Goal: Task Accomplishment & Management: Use online tool/utility

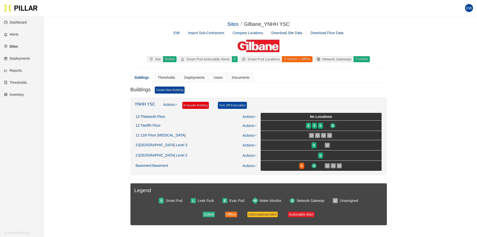
click at [15, 71] on link "Reports" at bounding box center [13, 70] width 18 height 4
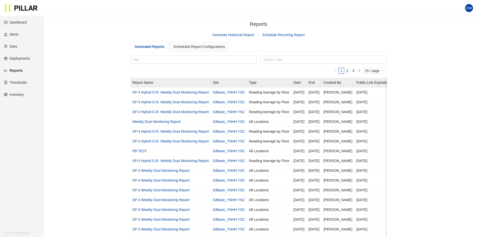
click at [230, 36] on link "Generate Historical Report" at bounding box center [234, 35] width 42 height 4
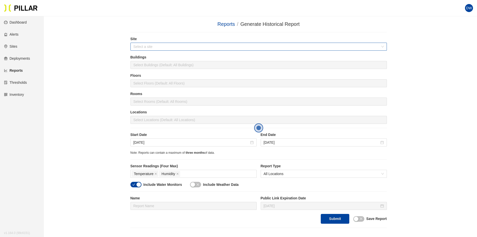
click at [170, 45] on input "search" at bounding box center [257, 47] width 247 height 8
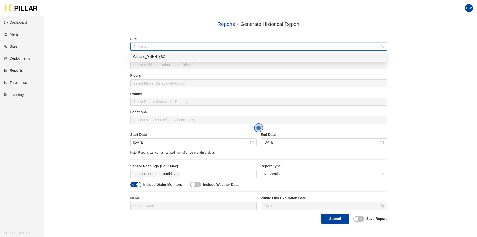
click at [162, 59] on div "Gilbane_YNHH YSC" at bounding box center [258, 57] width 251 height 6
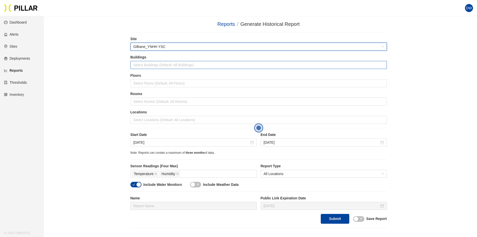
click at [159, 63] on div at bounding box center [259, 64] width 254 height 7
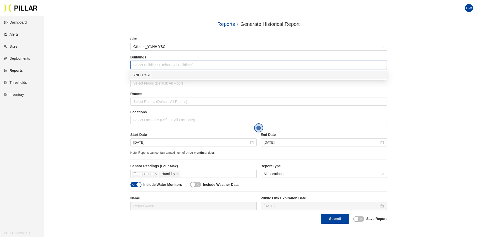
click at [161, 76] on div "YNHH YSC" at bounding box center [258, 75] width 251 height 6
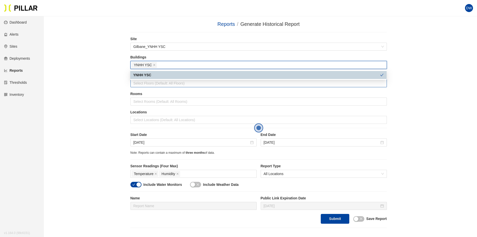
click at [155, 81] on div at bounding box center [259, 83] width 254 height 7
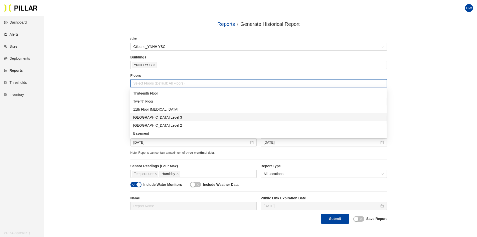
click at [164, 118] on div "[GEOGRAPHIC_DATA] Level 3" at bounding box center [258, 118] width 251 height 6
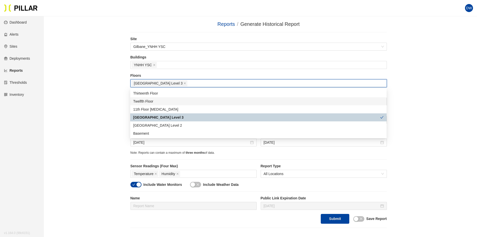
click at [122, 88] on div "Reports / Generate Historical Report / Site Gilbane_YNHH YSC Buildings YNHH YSC…" at bounding box center [258, 123] width 405 height 207
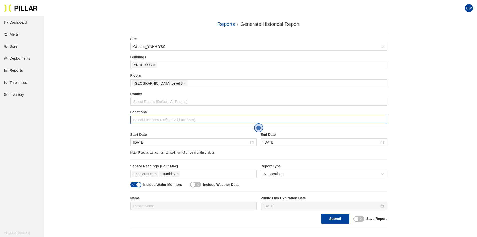
click at [162, 122] on div at bounding box center [259, 119] width 254 height 7
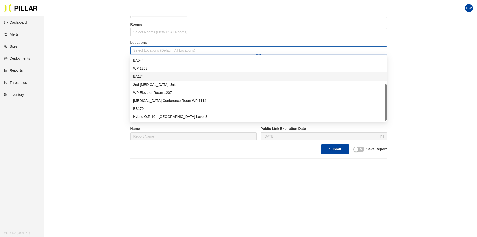
scroll to position [71, 0]
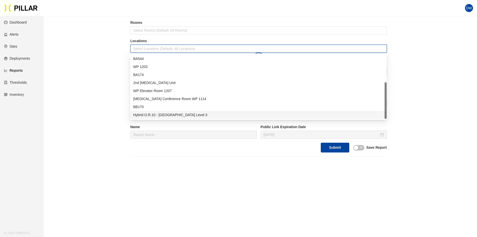
click at [190, 116] on div "Hybrid O.R.10 - [GEOGRAPHIC_DATA] Level 3" at bounding box center [258, 115] width 251 height 6
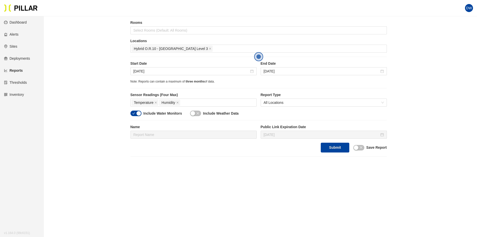
click at [103, 85] on div "Reports / Generate Historical Report / Site Gilbane_YNHH YSC Buildings YNHH YSC…" at bounding box center [258, 52] width 405 height 207
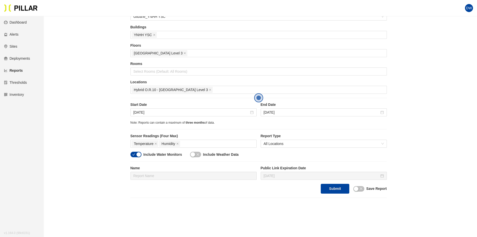
scroll to position [21, 0]
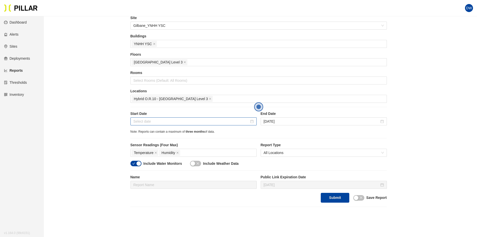
click at [251, 122] on div at bounding box center [194, 122] width 120 height 6
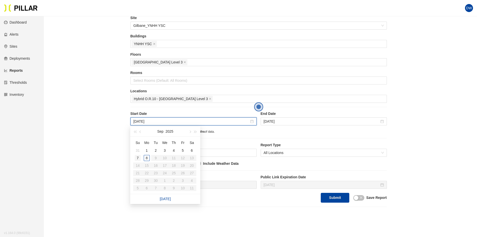
type input "[DATE]"
click at [137, 157] on div "7" at bounding box center [138, 158] width 6 height 6
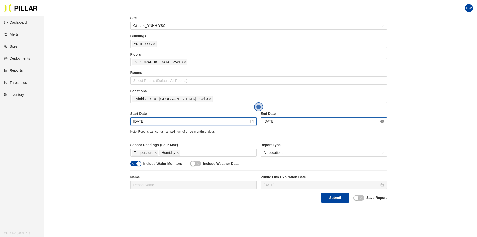
click at [383, 122] on icon "close-circle" at bounding box center [383, 122] width 4 height 4
click at [348, 122] on input "[DATE]" at bounding box center [322, 122] width 116 height 6
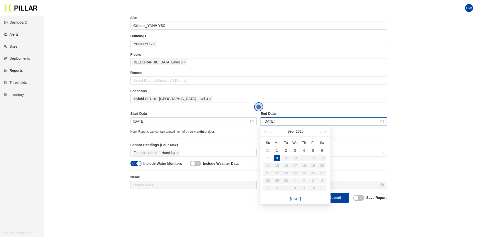
click at [322, 157] on table "Su Mo Tu We Th Fr Sa 31 1 2 3 4 5 6 7 8 9 10 11 12 13 14 15 16 17 18 19 20 21 2…" at bounding box center [295, 165] width 63 height 53
click at [323, 157] on table "Su Mo Tu We Th Fr Sa 31 1 2 3 4 5 6 7 8 9 10 11 12 13 14 15 16 17 18 19 20 21 2…" at bounding box center [295, 165] width 63 height 53
type input "[DATE]"
click at [324, 150] on div "6" at bounding box center [322, 150] width 6 height 6
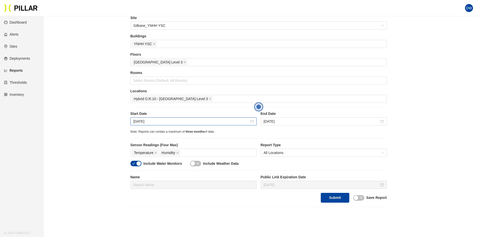
click at [166, 117] on div "[DATE]" at bounding box center [194, 121] width 126 height 8
click at [251, 122] on div at bounding box center [194, 122] width 120 height 6
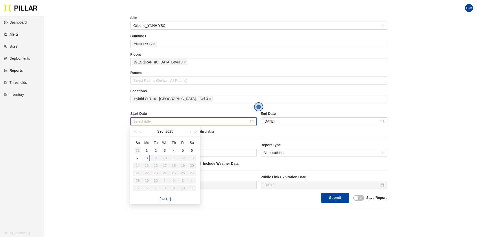
type input "[DATE]"
click at [138, 150] on div "31" at bounding box center [138, 150] width 6 height 6
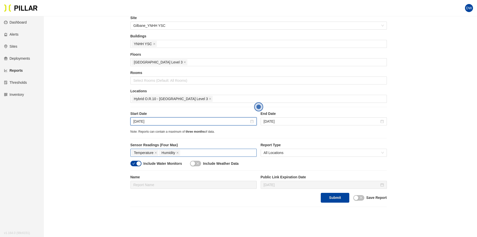
click at [196, 154] on div "Temperature Humidity" at bounding box center [194, 152] width 124 height 7
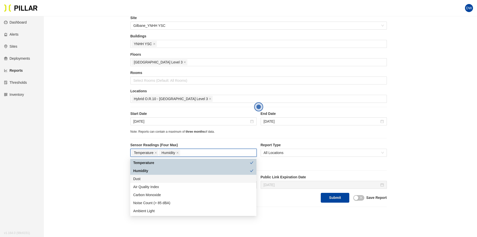
click at [173, 179] on div "Dust" at bounding box center [193, 179] width 120 height 6
click at [440, 143] on div "Reports / Generate Historical Report / Site Gilbane_YNHH YSC Buildings YNHH YSC…" at bounding box center [258, 102] width 405 height 207
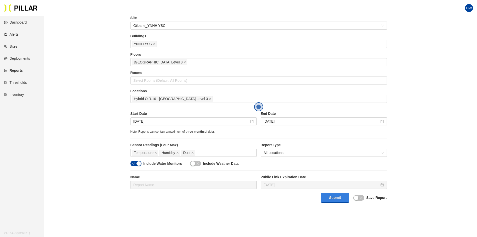
click at [341, 196] on button "Submit" at bounding box center [335, 198] width 28 height 10
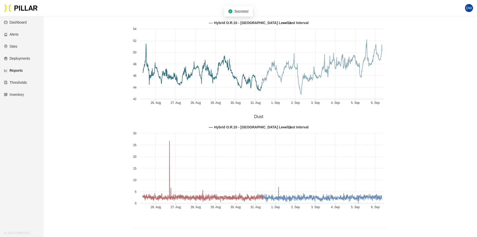
scroll to position [468, 0]
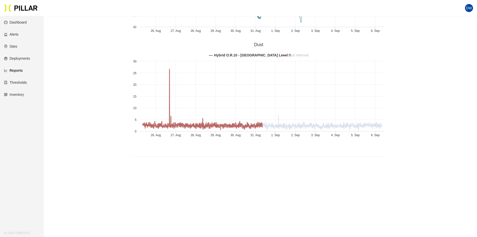
click at [294, 55] on tspan "Last Interval" at bounding box center [298, 55] width 21 height 4
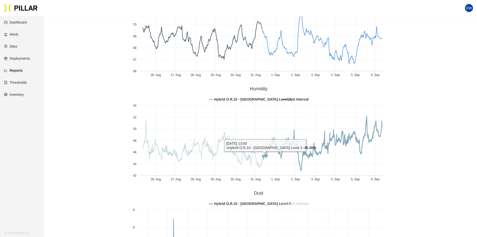
scroll to position [318, 0]
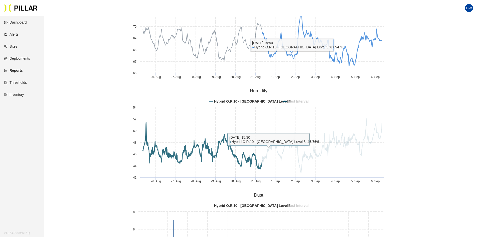
click at [300, 102] on tspan "Last Interval" at bounding box center [298, 101] width 21 height 4
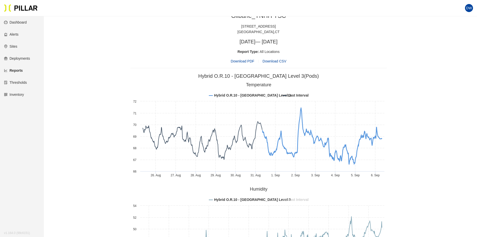
scroll to position [218, 0]
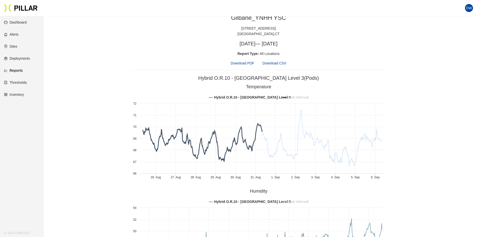
click at [296, 97] on tspan "Last Interval" at bounding box center [298, 97] width 21 height 4
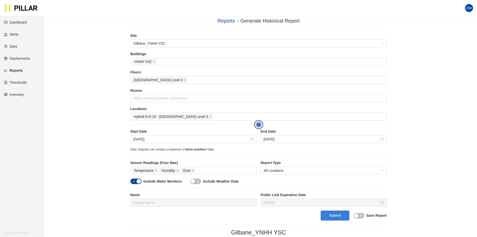
scroll to position [0, 0]
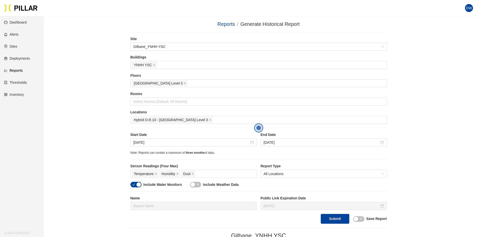
click at [227, 23] on link "Reports" at bounding box center [227, 24] width 18 height 6
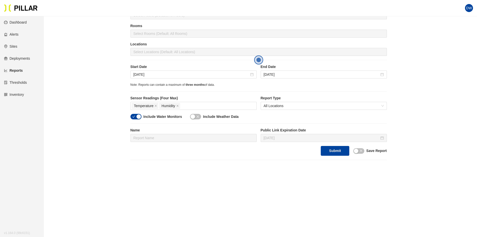
scroll to position [71, 0]
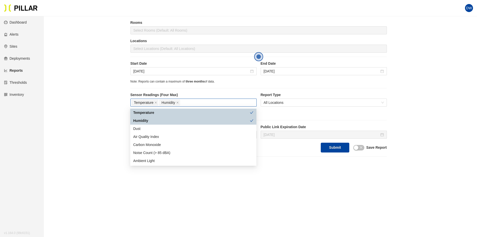
click at [198, 103] on div "Temperature Humidity" at bounding box center [194, 102] width 124 height 7
click at [184, 125] on div "Dust" at bounding box center [193, 129] width 126 height 8
click at [229, 83] on div "Note: Reports can contain a maximum of three months of data." at bounding box center [259, 81] width 257 height 5
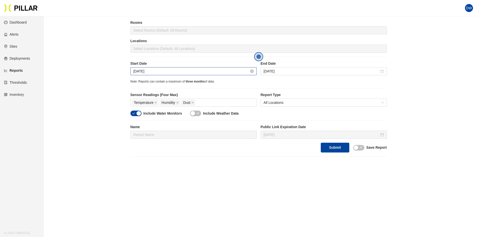
click at [239, 69] on input "[DATE]" at bounding box center [192, 71] width 116 height 6
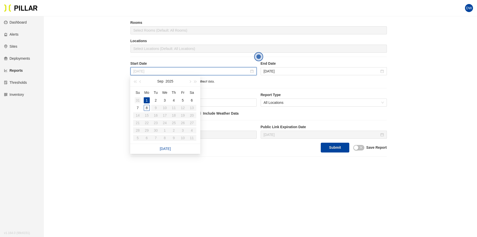
type input "[DATE]"
click at [141, 98] on div "31" at bounding box center [138, 100] width 6 height 6
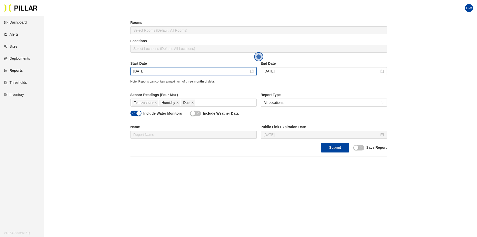
click at [350, 76] on div "Start Date [DATE] End Date [DATE]" at bounding box center [259, 70] width 257 height 18
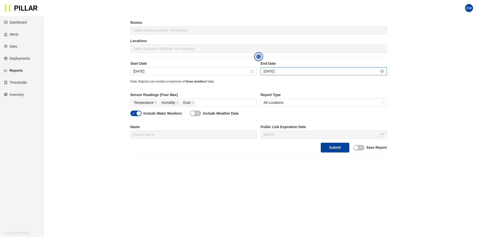
click at [348, 73] on input "[DATE]" at bounding box center [322, 71] width 116 height 6
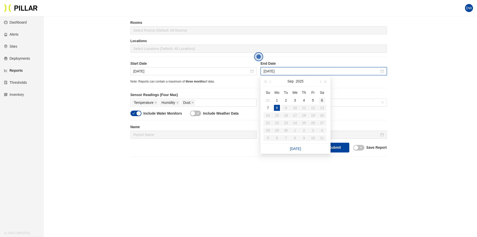
type input "[DATE]"
click at [322, 100] on div "6" at bounding box center [322, 100] width 6 height 6
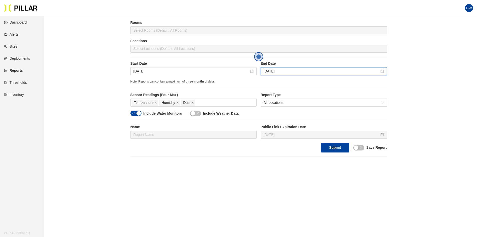
click at [304, 83] on div "Note: Reports can contain a maximum of three months of data." at bounding box center [259, 81] width 257 height 5
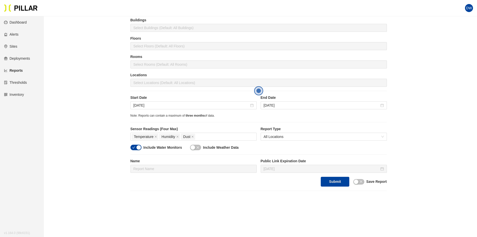
scroll to position [0, 0]
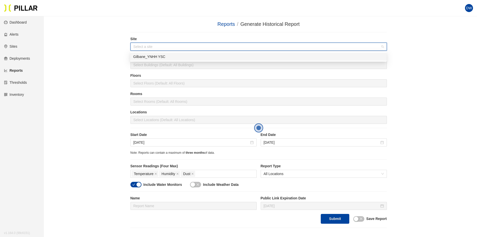
click at [170, 44] on input "search" at bounding box center [257, 47] width 247 height 8
click at [166, 54] on body "Your current browser is not supported by Pillar. Please download a modern brows…" at bounding box center [238, 118] width 477 height 237
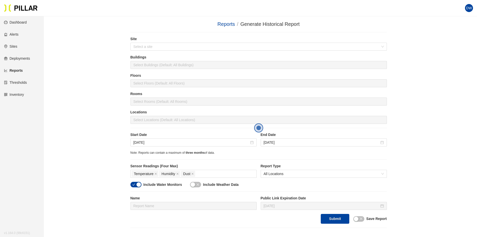
click at [165, 52] on div "Site Select a site" at bounding box center [259, 45] width 257 height 18
click at [166, 47] on input "search" at bounding box center [257, 47] width 247 height 8
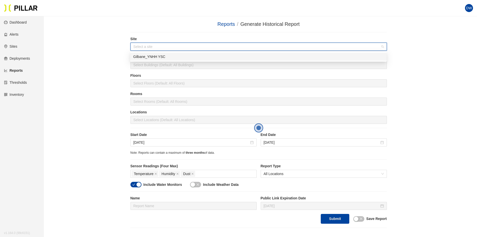
drag, startPoint x: 161, startPoint y: 56, endPoint x: 160, endPoint y: 60, distance: 4.3
click at [161, 57] on div "Gilbane_YNHH YSC" at bounding box center [258, 57] width 251 height 6
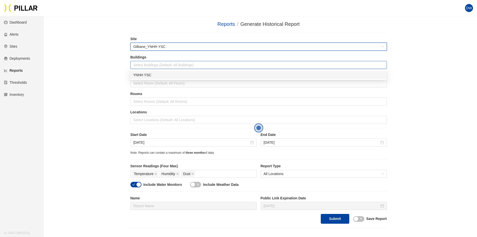
click at [159, 62] on div at bounding box center [259, 64] width 254 height 7
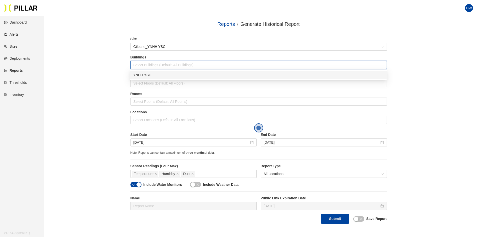
drag, startPoint x: 162, startPoint y: 76, endPoint x: 161, endPoint y: 78, distance: 2.9
click at [162, 76] on div "YNHH YSC" at bounding box center [258, 75] width 251 height 6
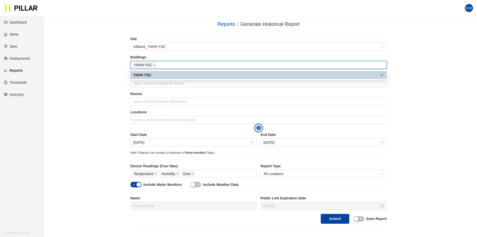
click at [163, 77] on div "YNHH YSC" at bounding box center [256, 75] width 247 height 6
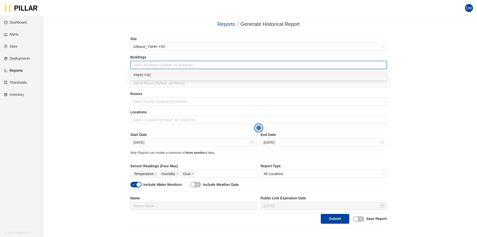
click at [155, 75] on div "YNHH YSC" at bounding box center [258, 75] width 251 height 6
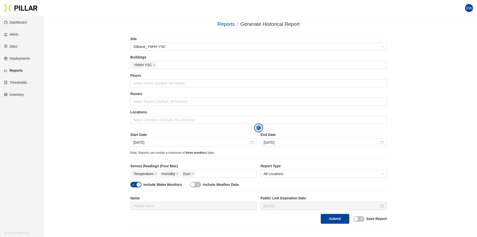
click at [93, 64] on div "Reports / Generate Historical Report / Site Gilbane_YNHH YSC Buildings YNHH YSC…" at bounding box center [258, 123] width 405 height 207
click at [139, 81] on div at bounding box center [259, 83] width 254 height 7
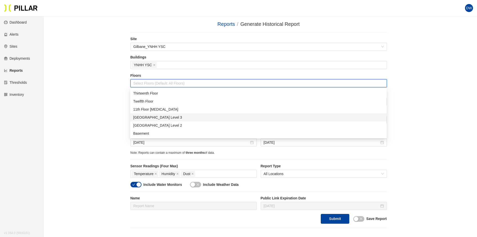
click at [177, 120] on div "[GEOGRAPHIC_DATA] Level 3" at bounding box center [258, 118] width 251 height 6
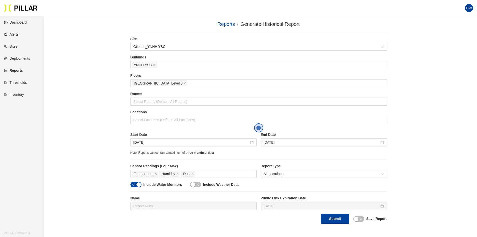
drag, startPoint x: 58, startPoint y: 91, endPoint x: 64, endPoint y: 92, distance: 6.5
click at [58, 92] on div "Reports / Generate Historical Report / Site Gilbane_YNHH YSC Buildings YNHH YSC…" at bounding box center [258, 123] width 405 height 207
click at [156, 103] on div at bounding box center [259, 101] width 254 height 7
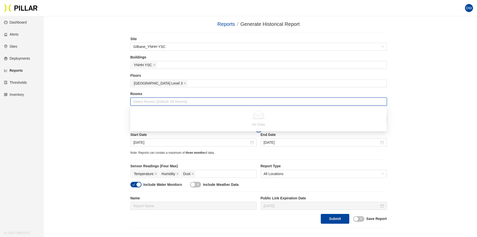
click at [109, 98] on div "Reports / Generate Historical Report / Site Gilbane_YNHH YSC Buildings YNHH YSC…" at bounding box center [258, 123] width 405 height 207
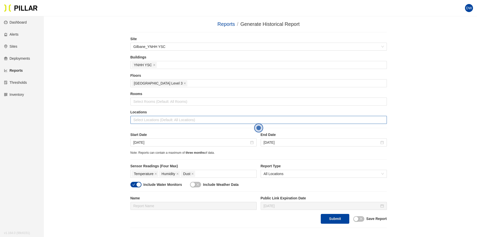
click at [152, 119] on div at bounding box center [259, 119] width 254 height 7
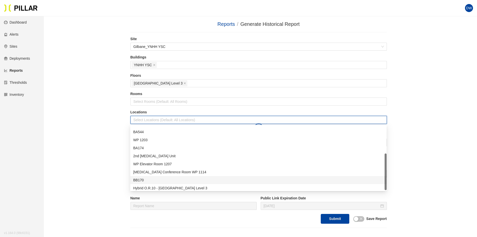
scroll to position [48, 0]
click at [164, 184] on div "Hybrid O.R.10 - [GEOGRAPHIC_DATA] Level 3" at bounding box center [258, 186] width 251 height 6
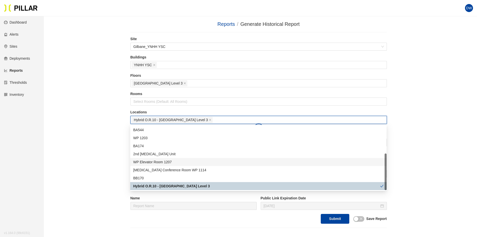
click at [110, 136] on div "Reports / Generate Historical Report / Site Gilbane_YNHH YSC Buildings YNHH YSC…" at bounding box center [258, 123] width 405 height 207
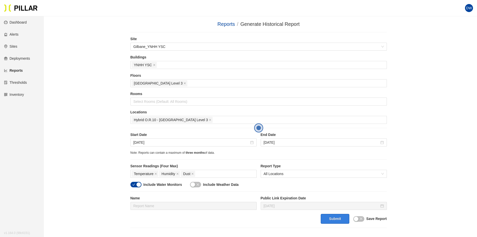
click at [333, 218] on button "Submit" at bounding box center [335, 219] width 28 height 10
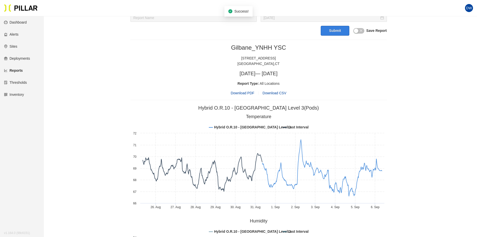
scroll to position [242, 0]
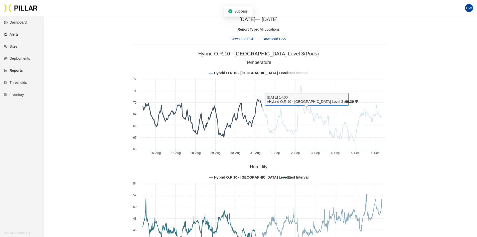
click at [305, 72] on tspan "Last Interval" at bounding box center [298, 73] width 21 height 4
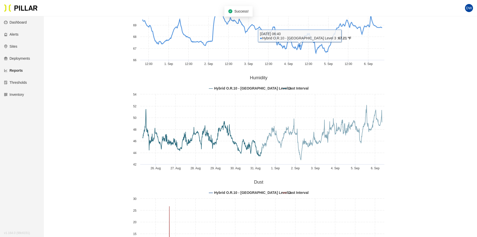
scroll to position [342, 0]
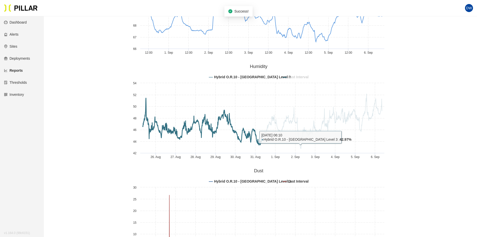
click at [296, 77] on tspan "Last Interval" at bounding box center [298, 77] width 21 height 4
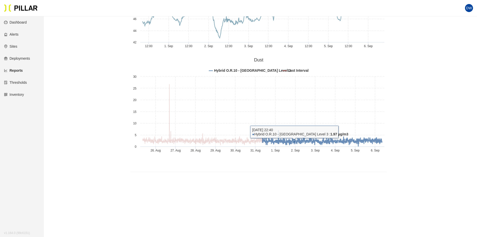
scroll to position [468, 0]
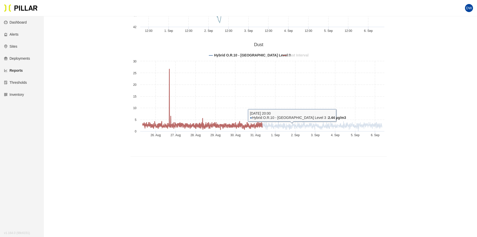
click at [292, 55] on tspan "Last Interval" at bounding box center [298, 55] width 21 height 4
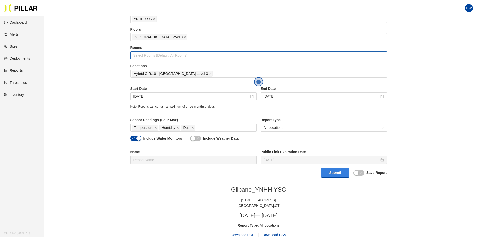
scroll to position [125, 0]
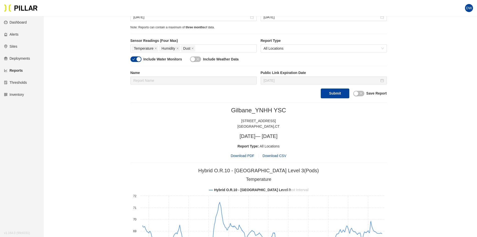
click at [244, 157] on span "Download PDF" at bounding box center [243, 156] width 24 height 6
